Goal: Information Seeking & Learning: Find specific fact

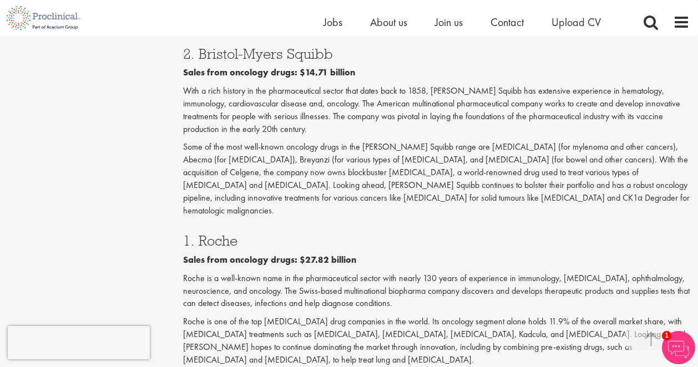
scroll to position [1995, 0]
click at [230, 233] on h3 "1. Roche" at bounding box center [436, 240] width 507 height 14
copy h3 "Roche"
click at [468, 272] on p "Roche is a well-known name in the pharmaceutical sector with nearly 130 years o…" at bounding box center [436, 291] width 507 height 38
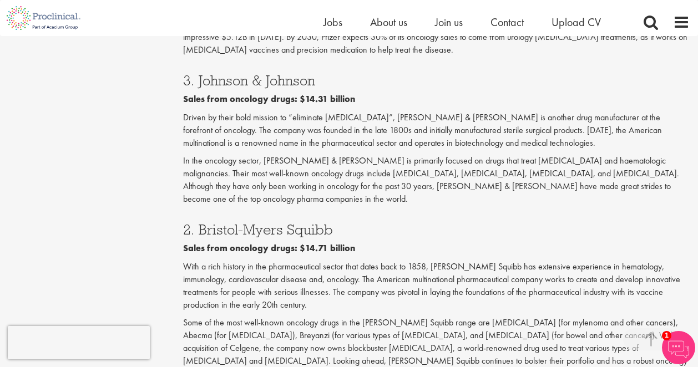
scroll to position [1812, 0]
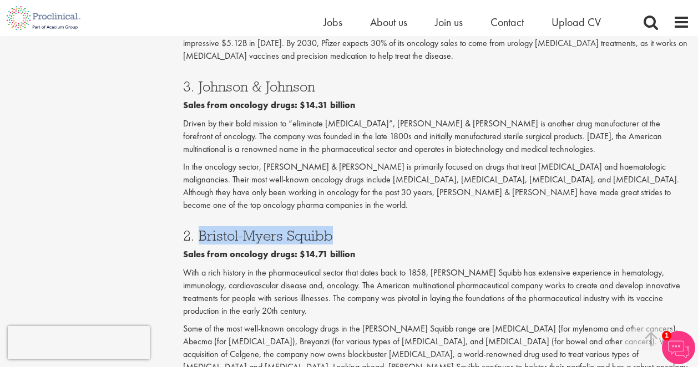
drag, startPoint x: 328, startPoint y: 134, endPoint x: 199, endPoint y: 137, distance: 128.7
click at [199, 228] on h3 "2. Bristol-Myers Squibb" at bounding box center [436, 235] width 507 height 14
copy h3 "[PERSON_NAME] Squibb"
click at [457, 161] on p "In the oncology sector, [PERSON_NAME] & [PERSON_NAME] is primarily focused on d…" at bounding box center [436, 186] width 507 height 50
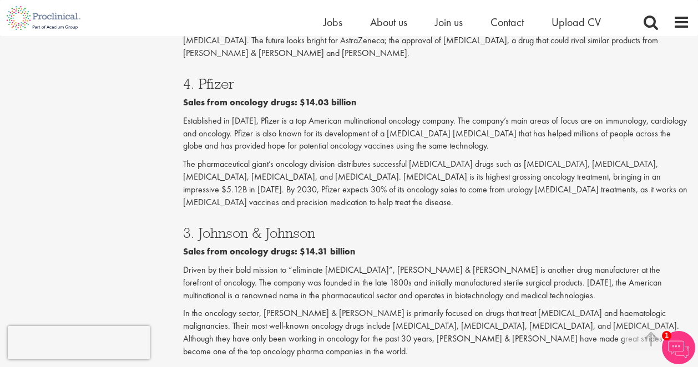
scroll to position [1662, 0]
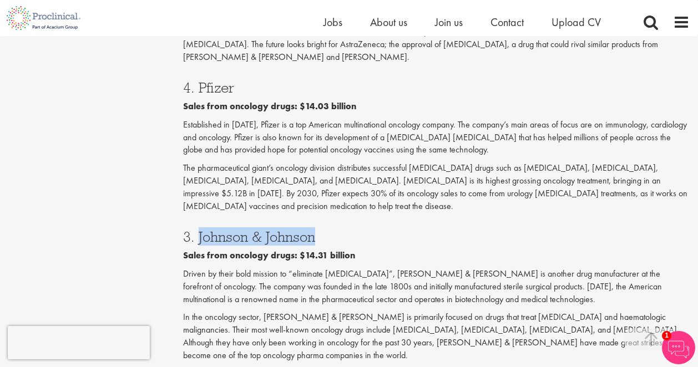
drag, startPoint x: 333, startPoint y: 146, endPoint x: 196, endPoint y: 147, distance: 137.0
click at [196, 230] on h3 "3. Johnson & Johnson" at bounding box center [436, 237] width 507 height 14
copy h3 "[PERSON_NAME] & [PERSON_NAME]"
click at [425, 268] on p "Driven by their bold mission to “eliminate [MEDICAL_DATA]”, [PERSON_NAME] & [PE…" at bounding box center [436, 287] width 507 height 38
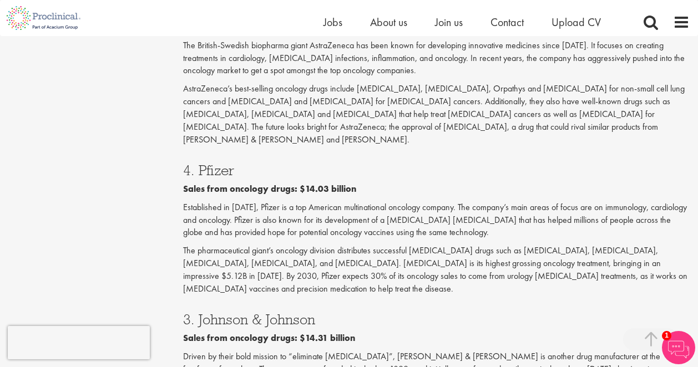
scroll to position [1575, 0]
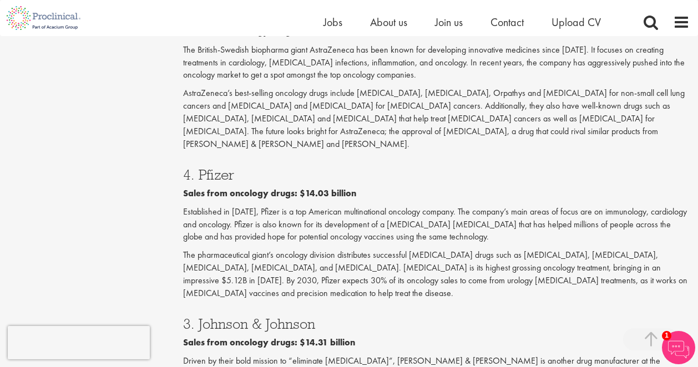
click at [213, 167] on h3 "4. Pfizer" at bounding box center [436, 174] width 507 height 14
copy h3 "Pfizer"
click at [394, 249] on p "The pharmaceutical giant’s oncology division distributes successful [MEDICAL_DA…" at bounding box center [436, 274] width 507 height 50
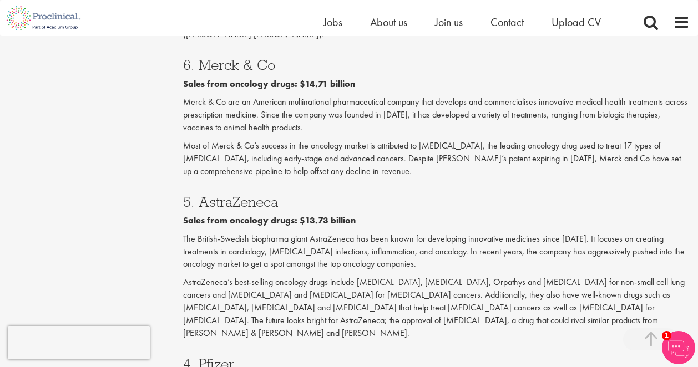
scroll to position [1381, 0]
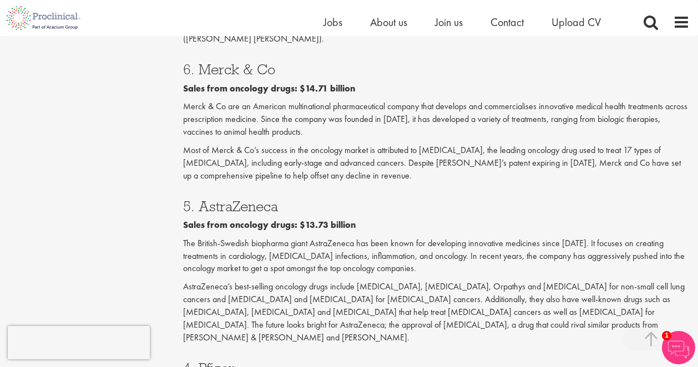
click at [253, 199] on h3 "5. AstraZeneca" at bounding box center [436, 206] width 507 height 14
copy h3 "AstraZeneca"
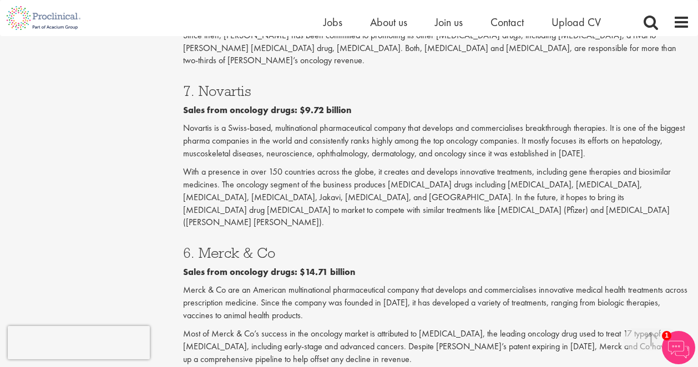
scroll to position [1197, 0]
drag, startPoint x: 281, startPoint y: 186, endPoint x: 200, endPoint y: 186, distance: 81.0
click at [200, 246] on h3 "6. Merck & Co" at bounding box center [436, 253] width 507 height 14
copy h3 "Merck & Co"
click at [420, 166] on p "With a presence in over 150 countries across the globe, it creates and develops…" at bounding box center [436, 197] width 507 height 63
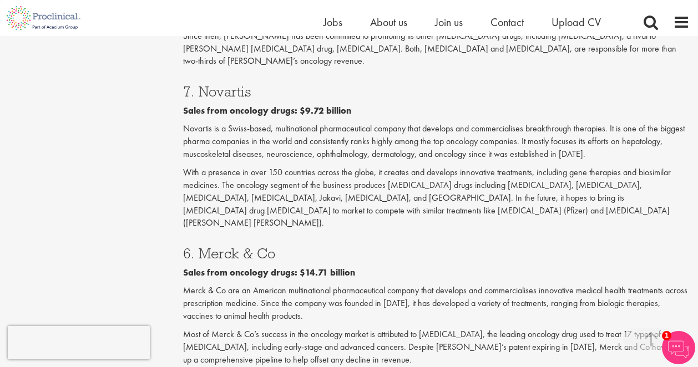
scroll to position [1111, 0]
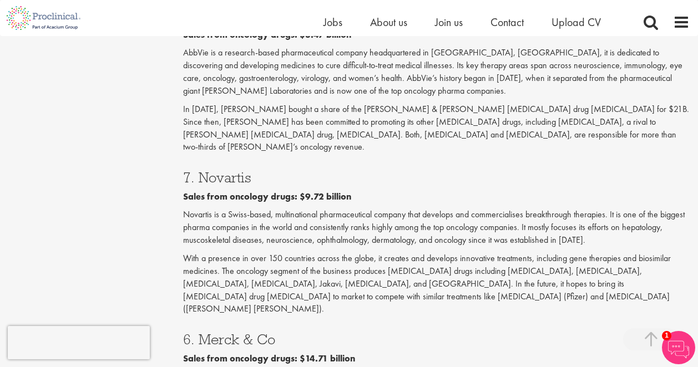
click at [221, 170] on h3 "7. Novartis" at bounding box center [436, 177] width 507 height 14
copy h3 "Novartis"
click at [311, 170] on h3 "7. Novartis" at bounding box center [436, 177] width 507 height 14
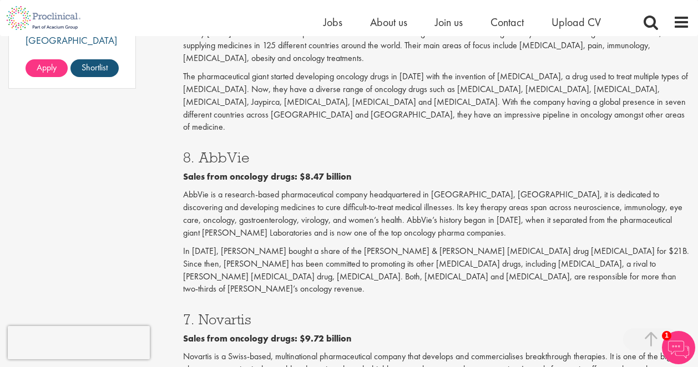
scroll to position [957, 0]
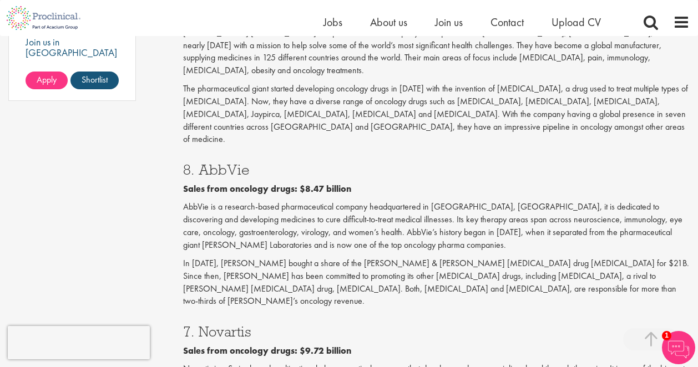
click at [228, 162] on h3 "8. AbbVie" at bounding box center [436, 169] width 507 height 14
copy h3 "AbbVie"
click at [437, 162] on h3 "8. AbbVie" at bounding box center [436, 169] width 507 height 14
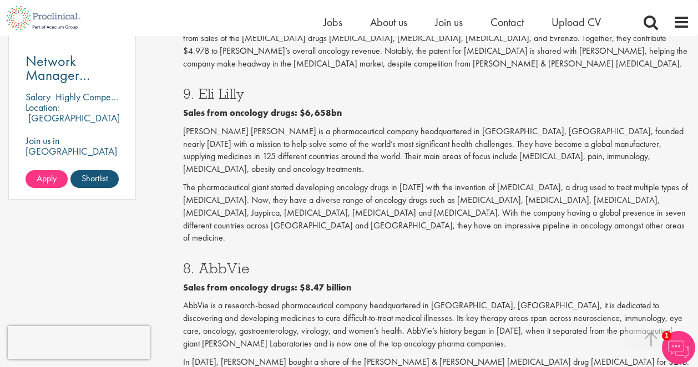
scroll to position [858, 0]
drag, startPoint x: 194, startPoint y: 80, endPoint x: 270, endPoint y: 77, distance: 76.0
click at [270, 87] on h3 "9. Eli Lilly" at bounding box center [436, 94] width 507 height 14
copy h3 "[PERSON_NAME] [PERSON_NAME]"
click at [419, 182] on p "The pharmaceutical giant started developing oncology drugs in [DATE] with the i…" at bounding box center [436, 213] width 507 height 63
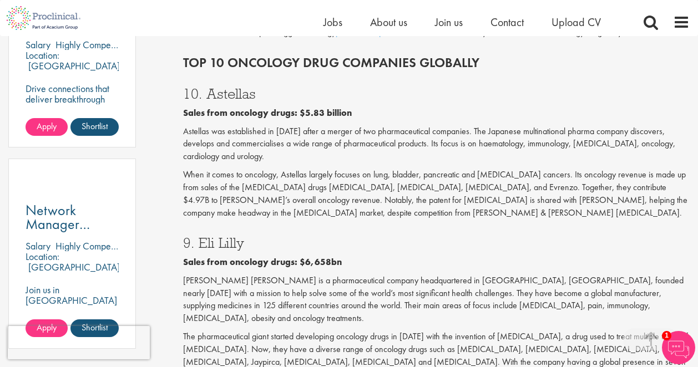
scroll to position [685, 0]
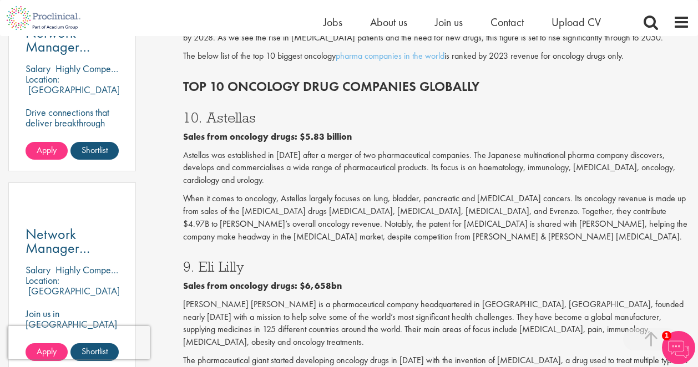
click at [225, 110] on h3 "10. Astellas" at bounding box center [436, 117] width 507 height 14
copy h3 "Astellas"
click at [467, 152] on p "Astellas was established in [DATE] after a merger of two pharmaceutical compani…" at bounding box center [436, 168] width 507 height 38
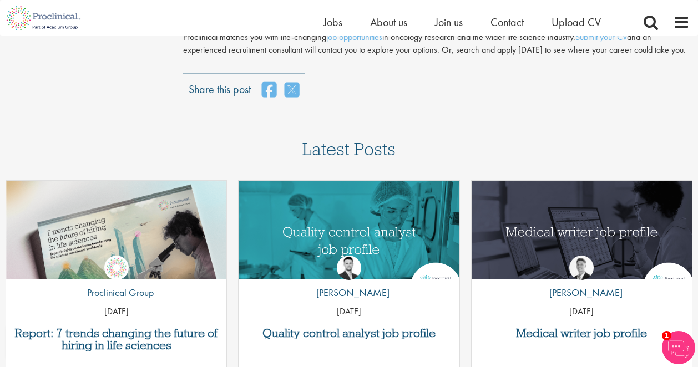
scroll to position [2424, 0]
